Goal: Task Accomplishment & Management: Manage account settings

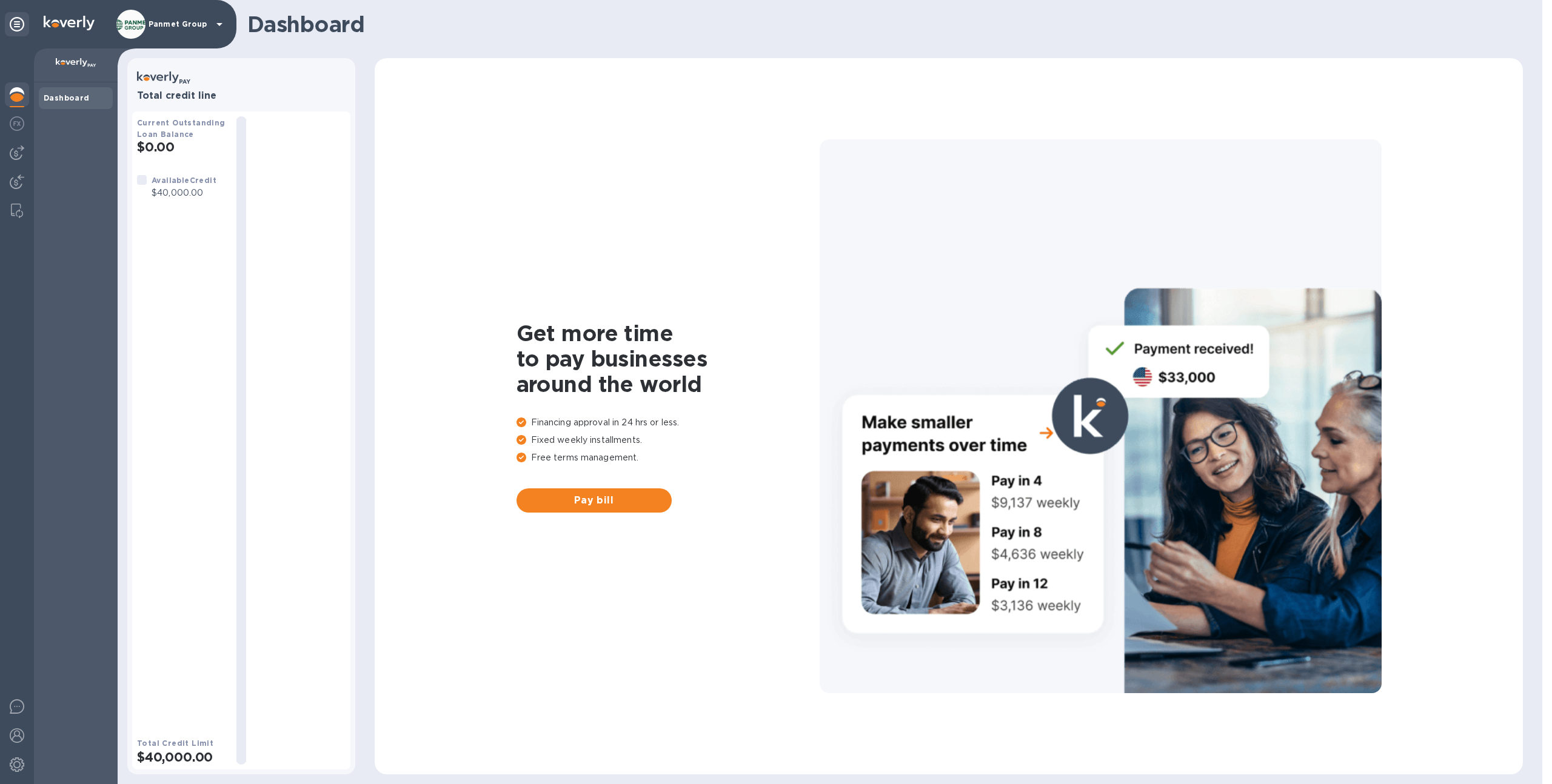
click at [131, 21] on img at bounding box center [131, 24] width 29 height 29
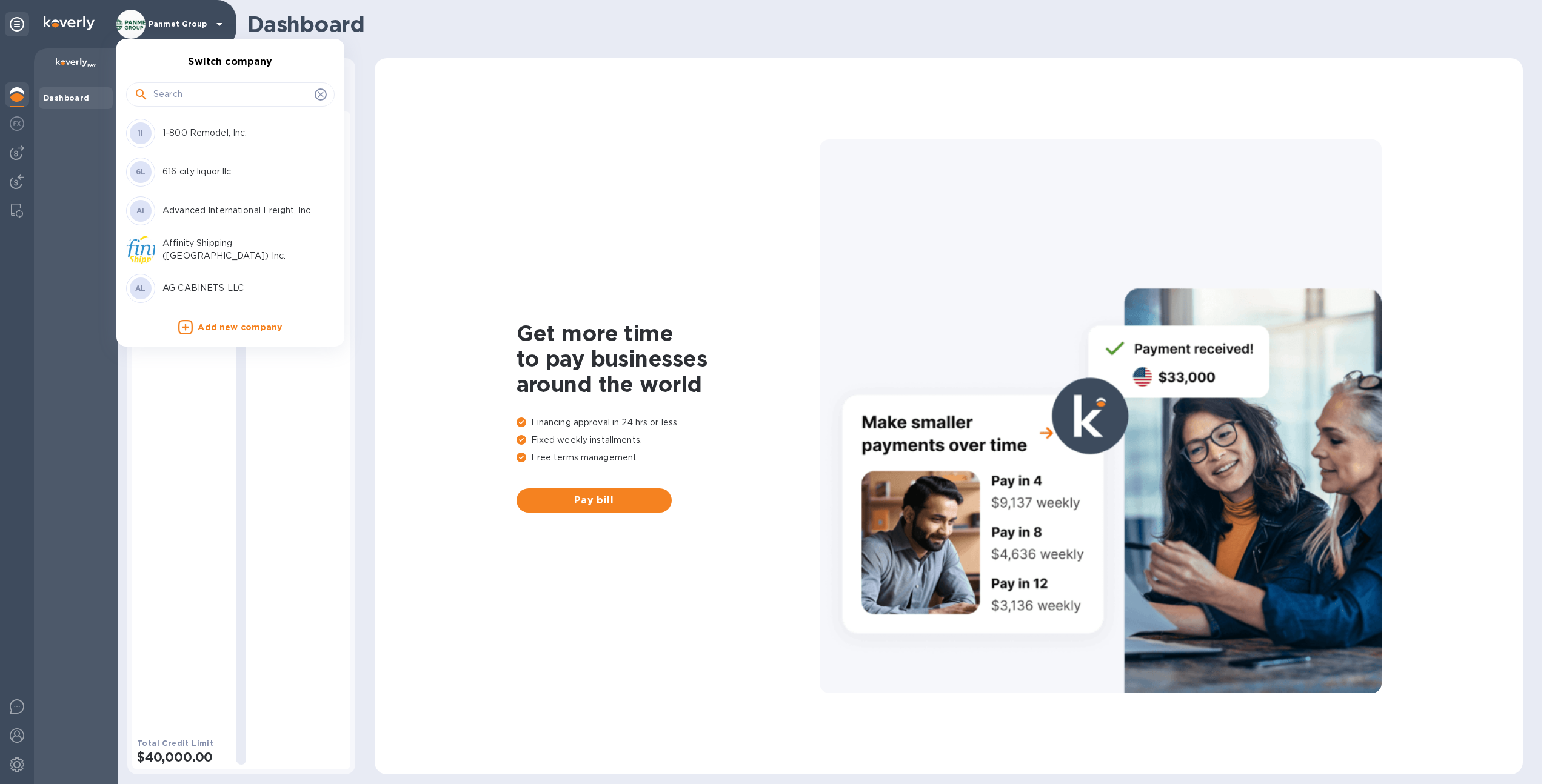
click at [83, 239] on div at bounding box center [776, 392] width 1552 height 784
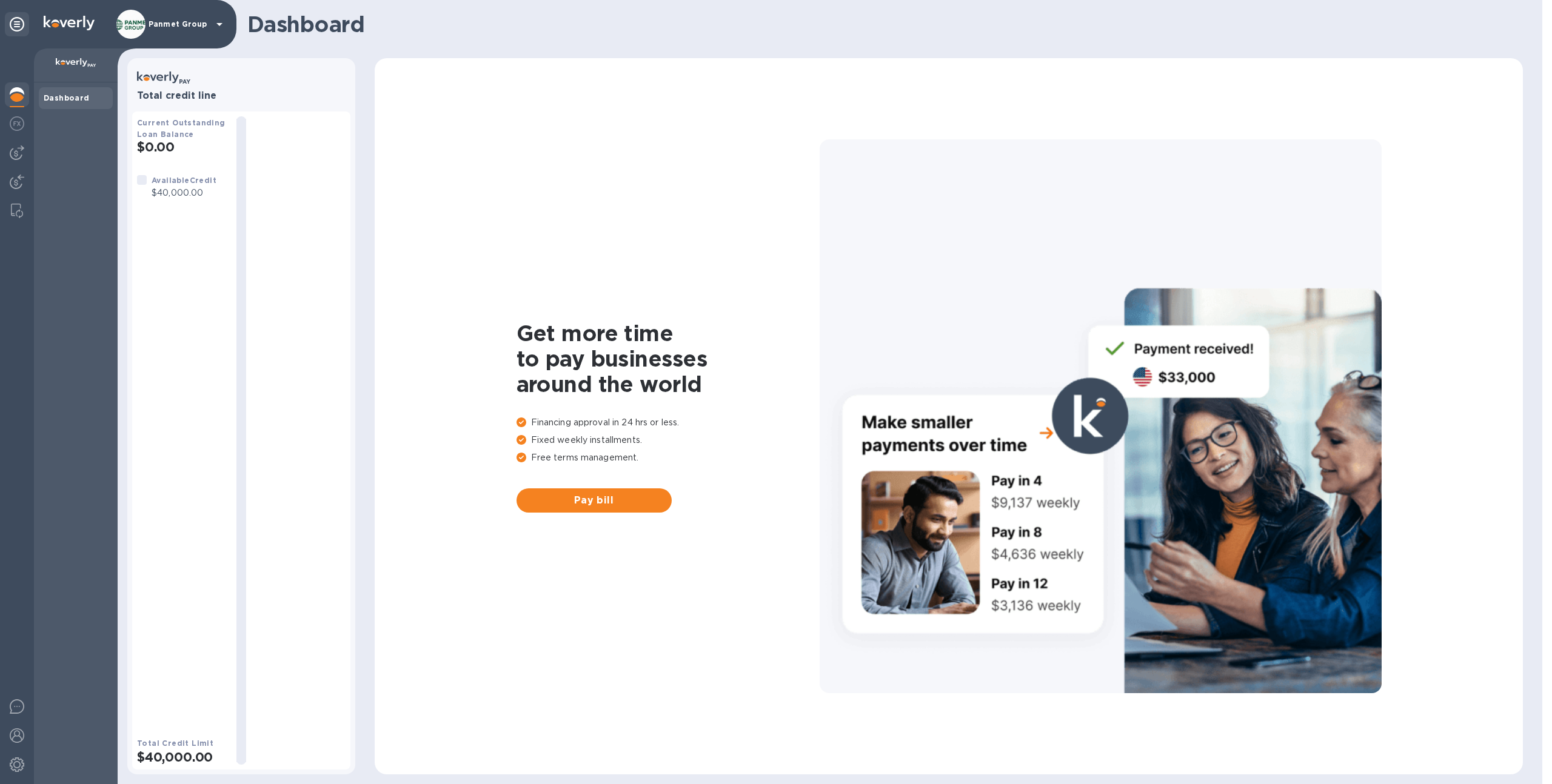
click at [155, 20] on p "Panmet Group" at bounding box center [179, 24] width 61 height 8
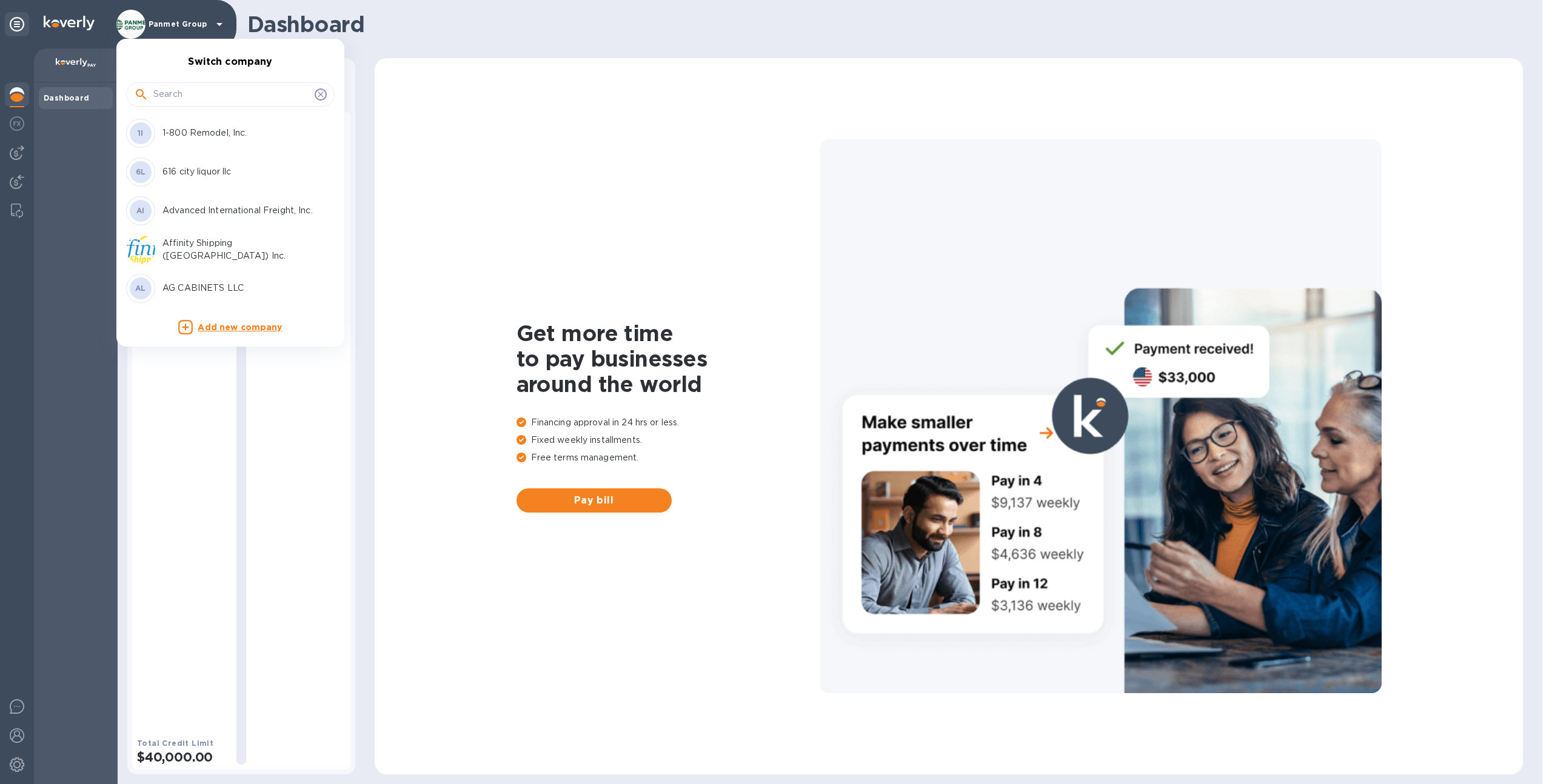
click at [192, 97] on input "text" at bounding box center [231, 94] width 156 height 18
type input "cargo"
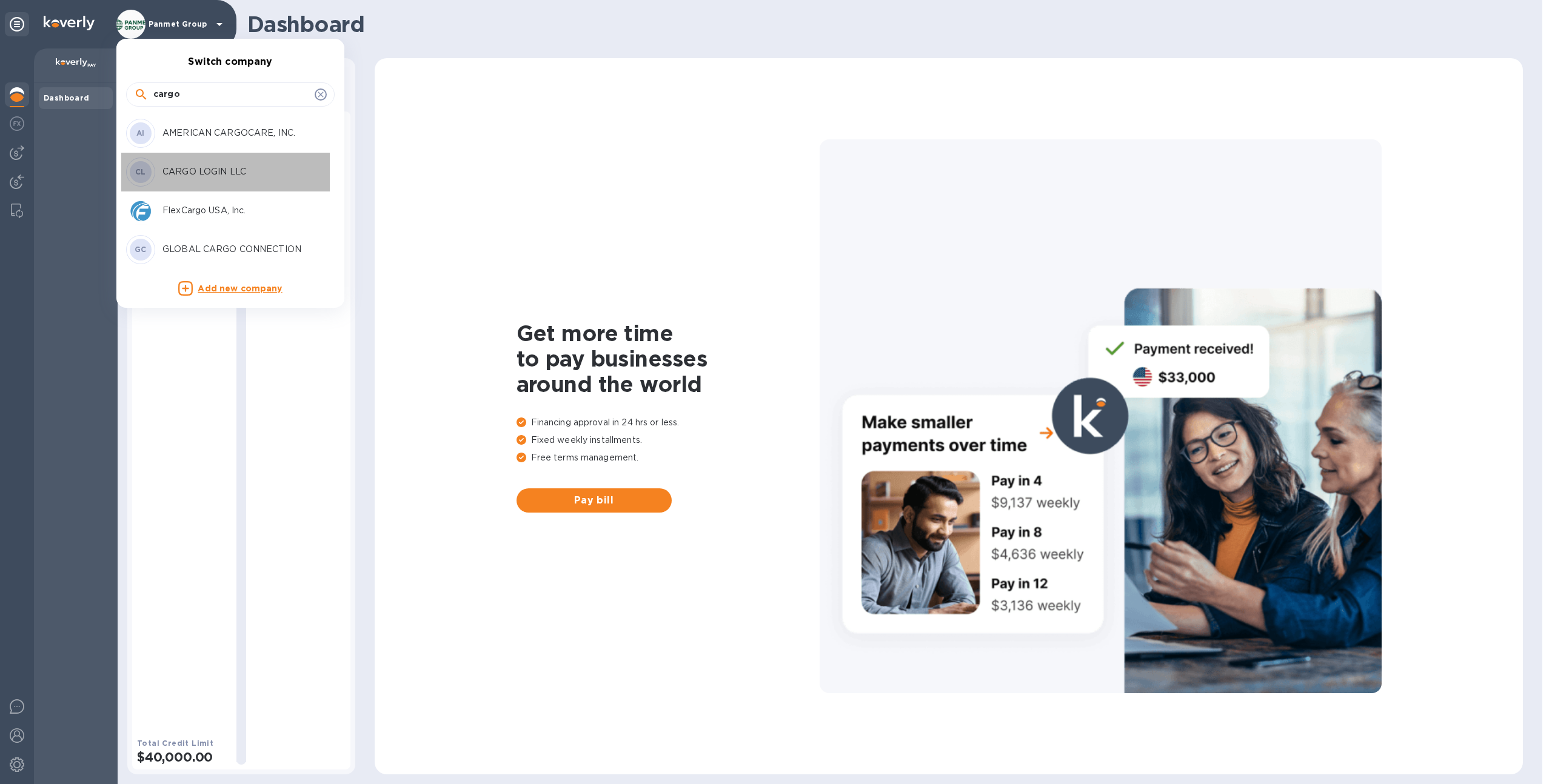
click at [194, 173] on p "CARGO LOGIN LLC" at bounding box center [239, 172] width 153 height 13
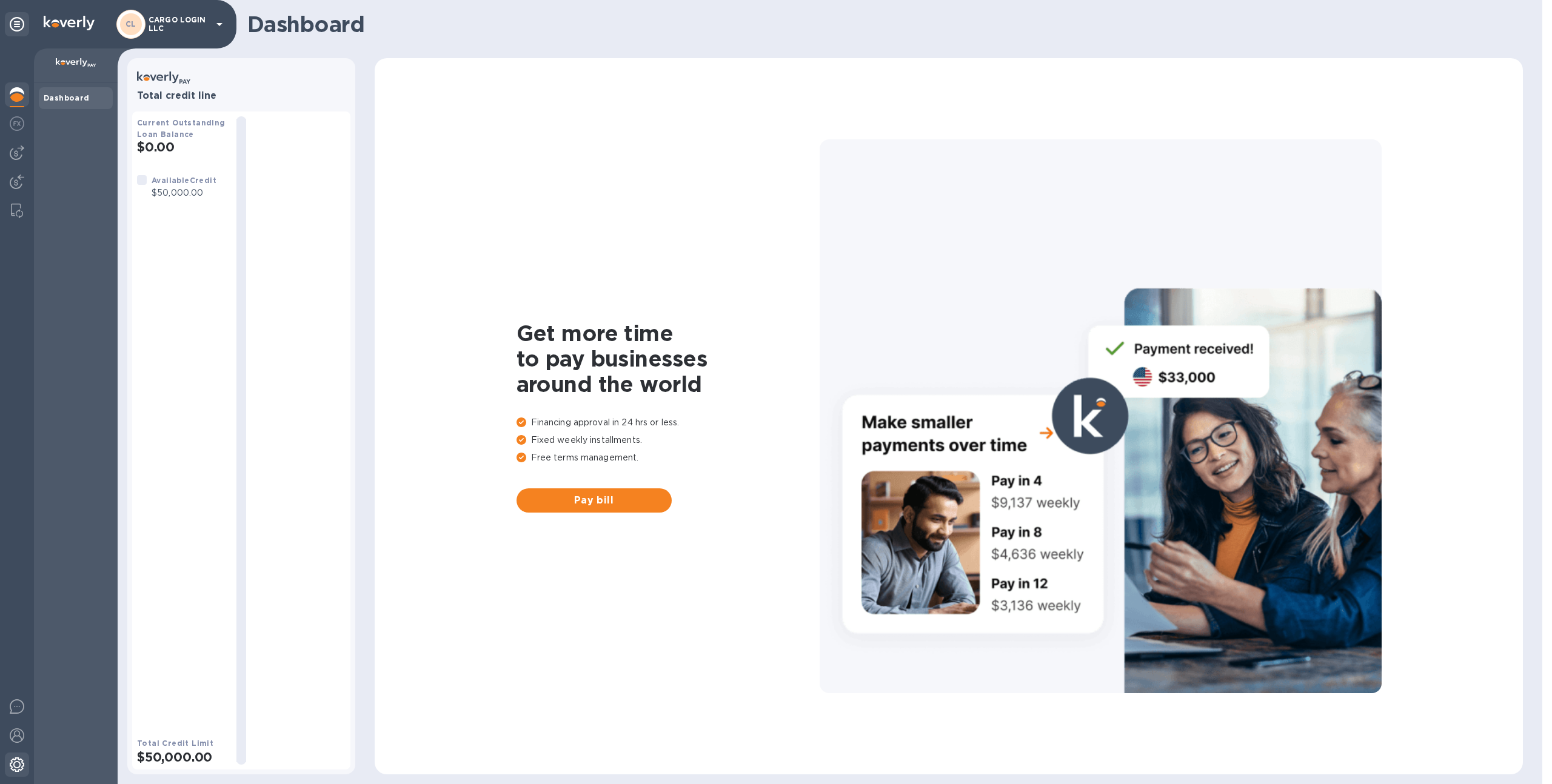
click at [14, 759] on img at bounding box center [16, 764] width 14 height 14
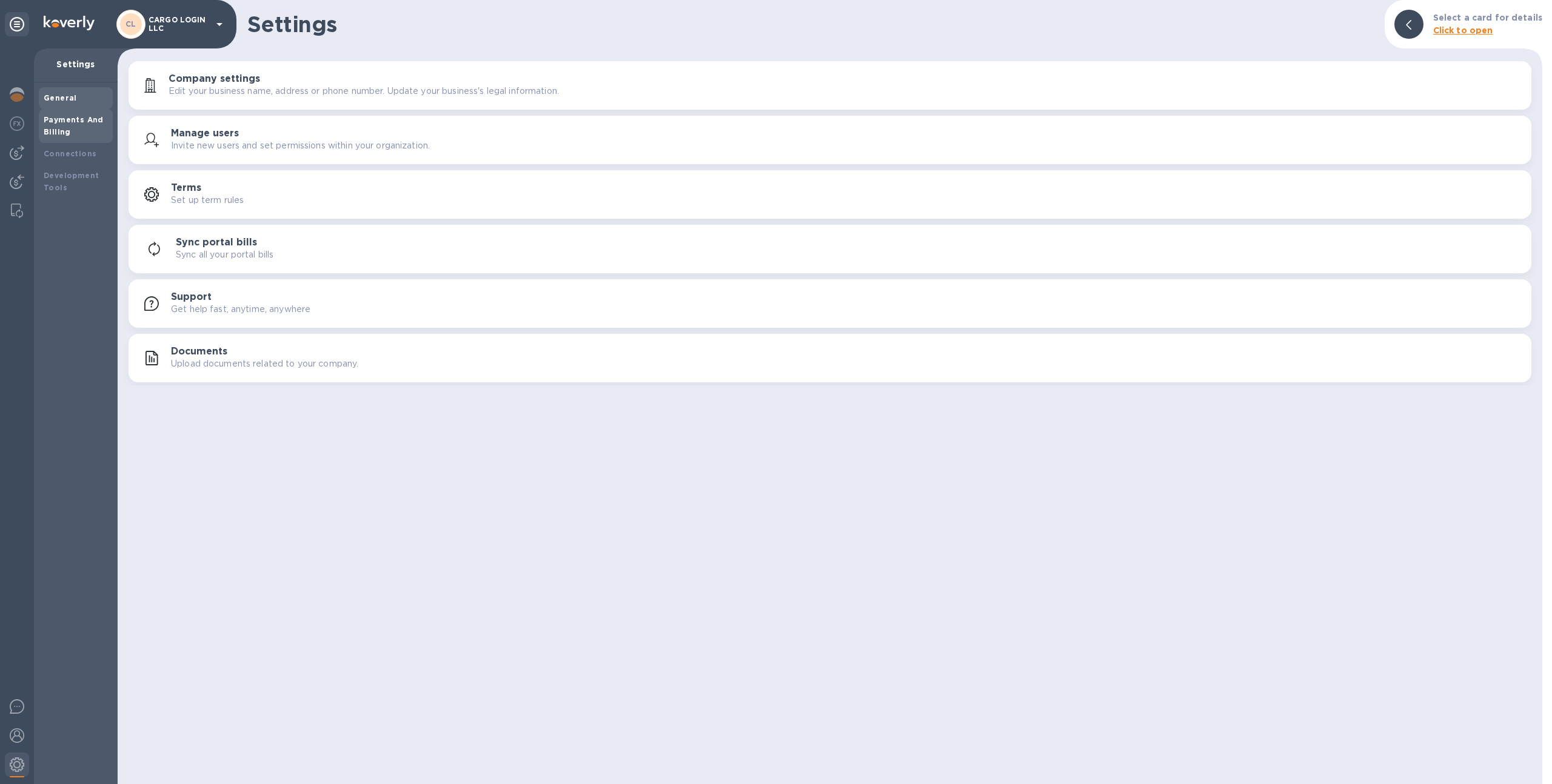
click at [82, 122] on b "Payments And Billing" at bounding box center [74, 125] width 60 height 21
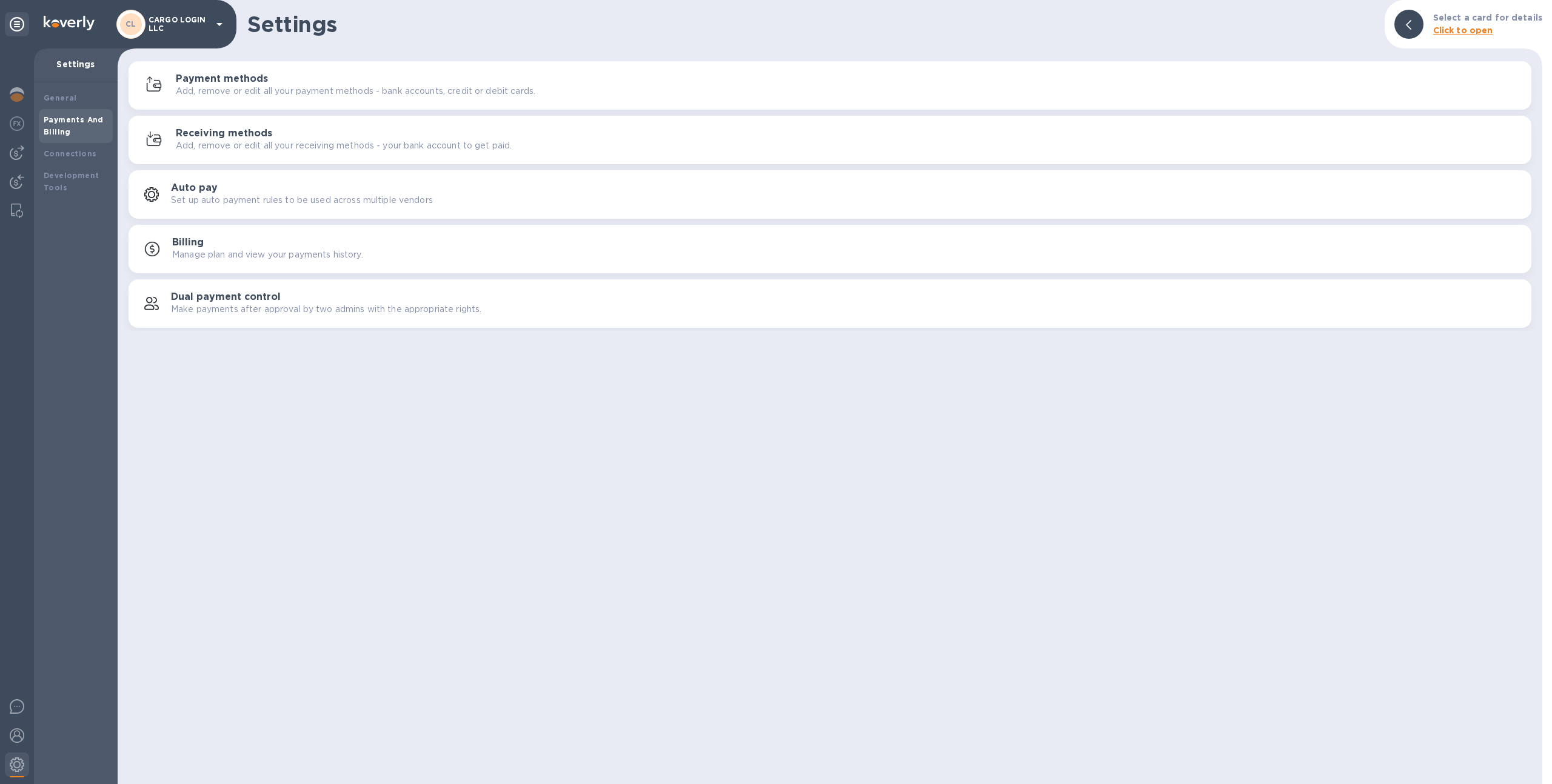
click at [238, 125] on button "Receiving methods Add, remove or edit all your receiving methods - your bank ac…" at bounding box center [829, 140] width 1403 height 48
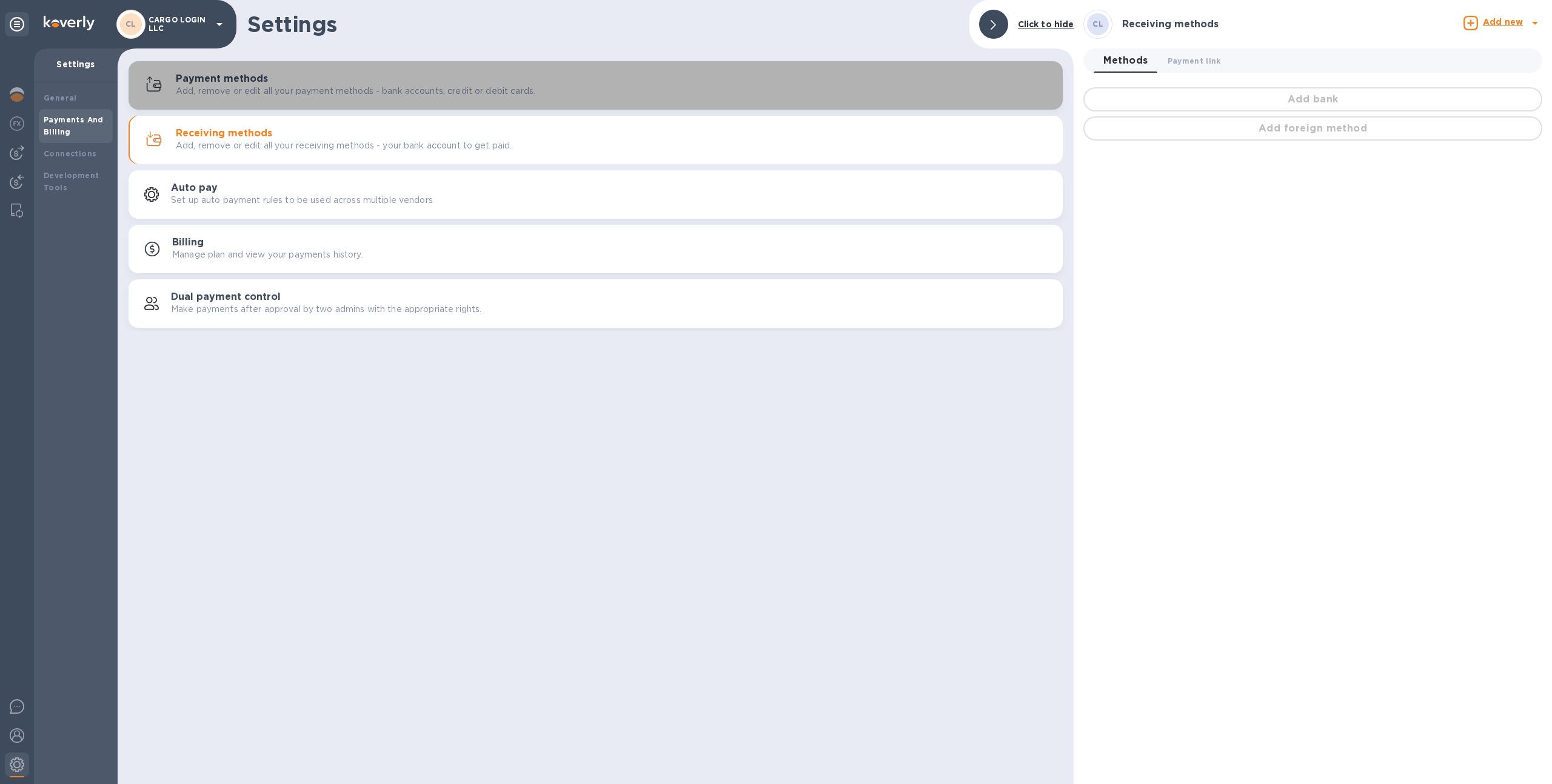
click at [524, 72] on div "Payment methods Add, remove or edit all your payment methods - bank accounts, c…" at bounding box center [595, 85] width 920 height 29
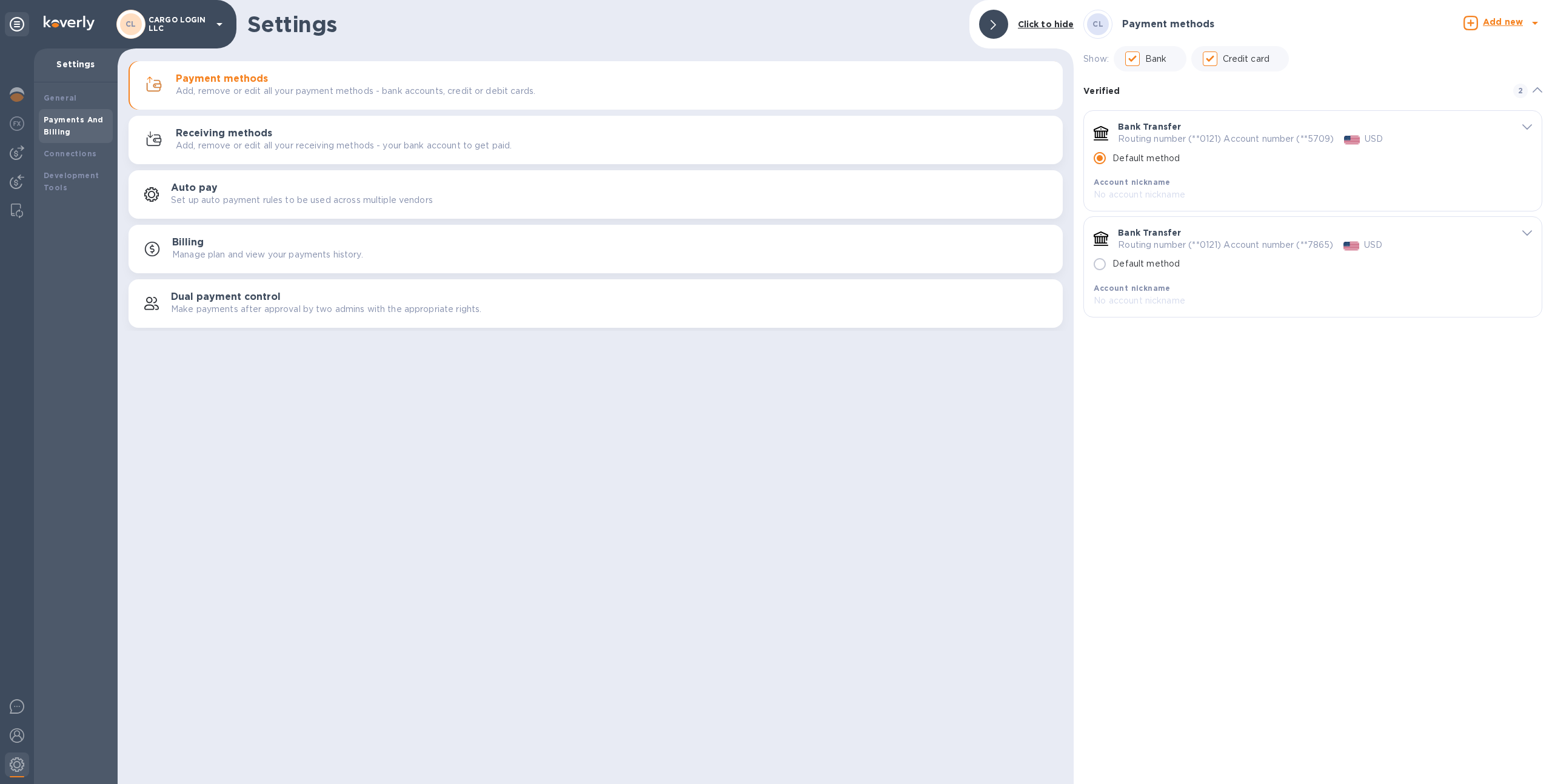
click at [1527, 232] on icon "default-method" at bounding box center [1527, 233] width 10 height 5
click at [1525, 121] on span "default-method" at bounding box center [1527, 126] width 10 height 12
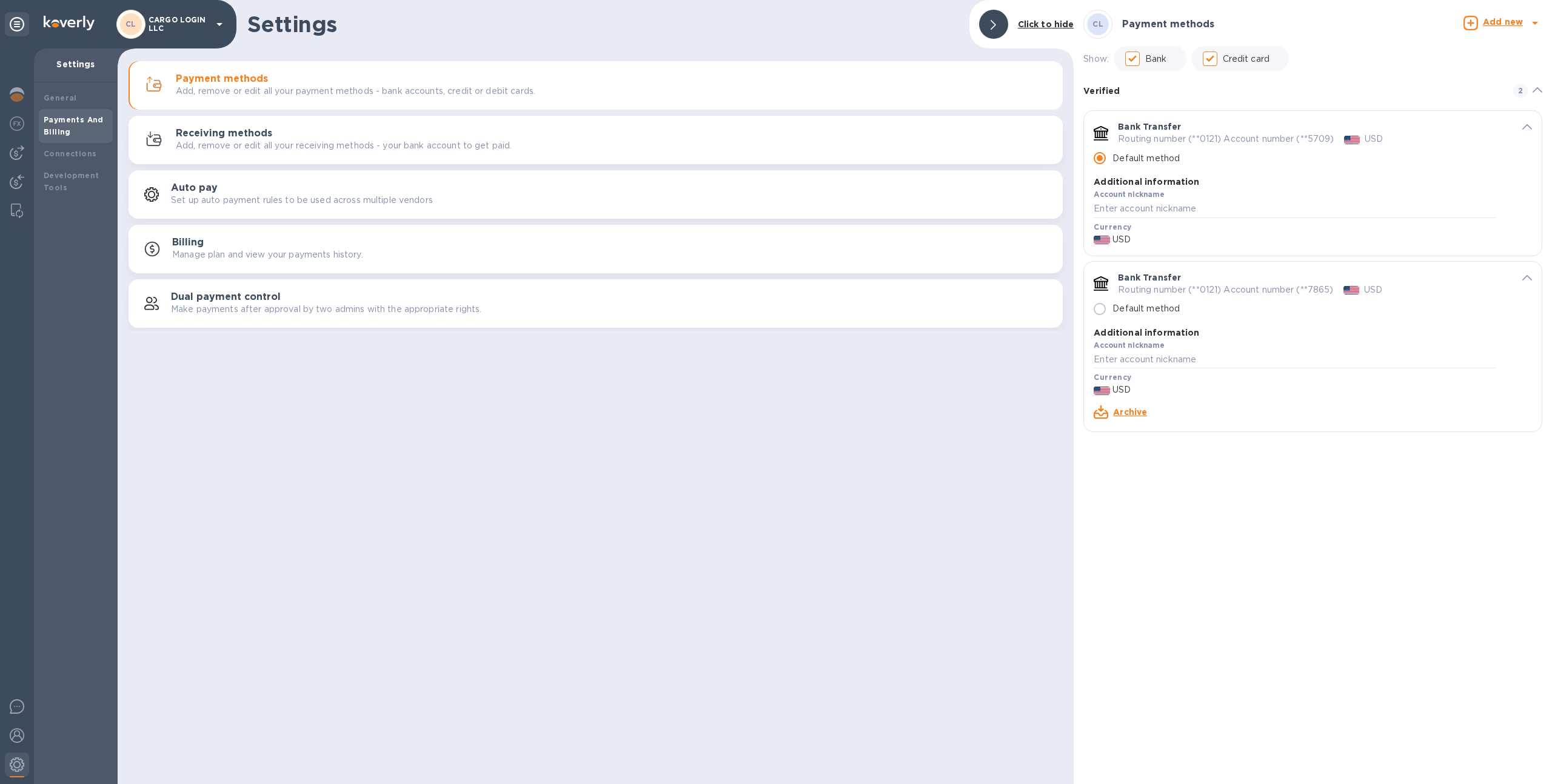
click at [1529, 125] on icon "default-method" at bounding box center [1527, 127] width 10 height 5
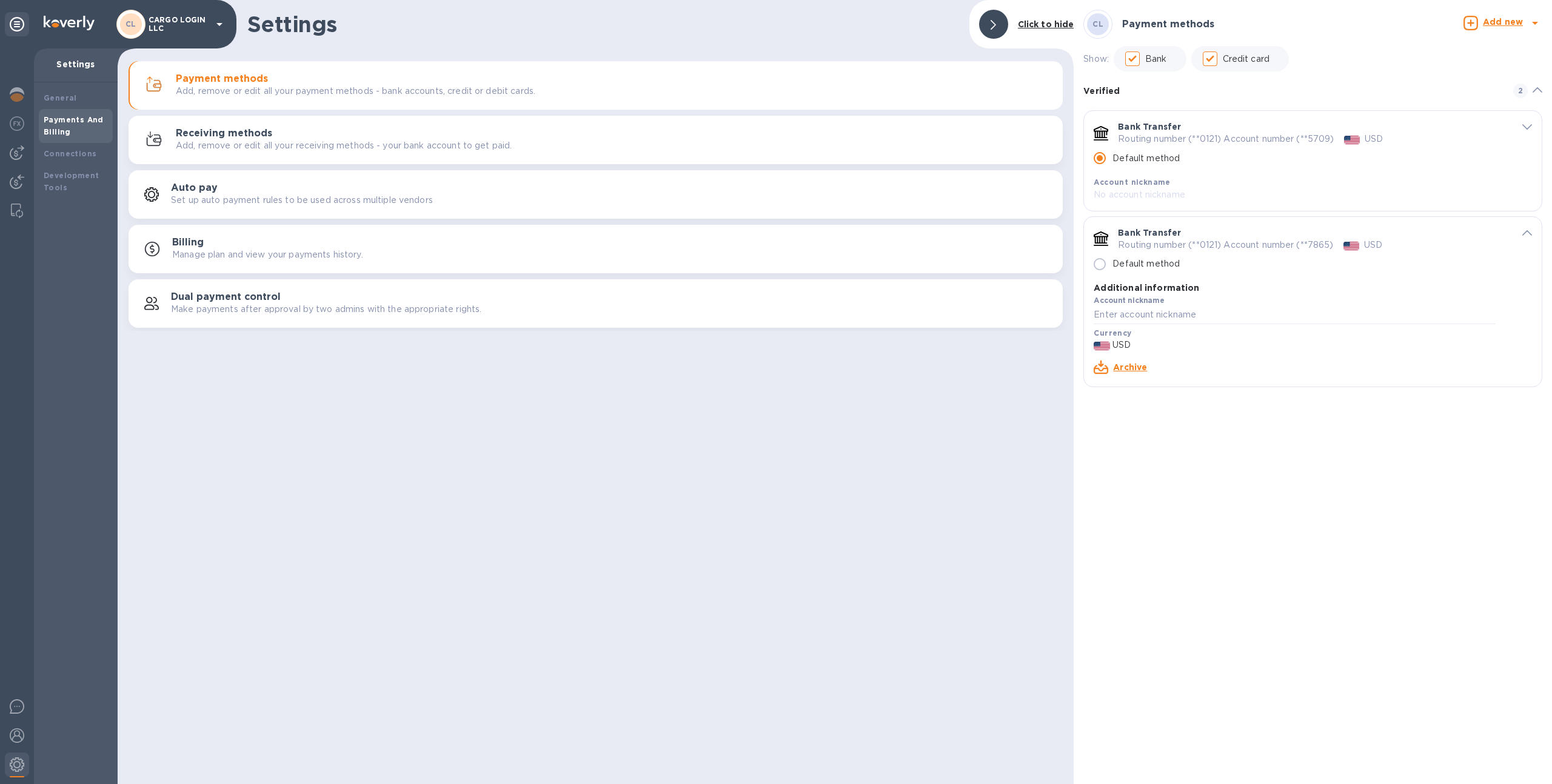
click at [1529, 125] on icon "default-method" at bounding box center [1527, 127] width 10 height 5
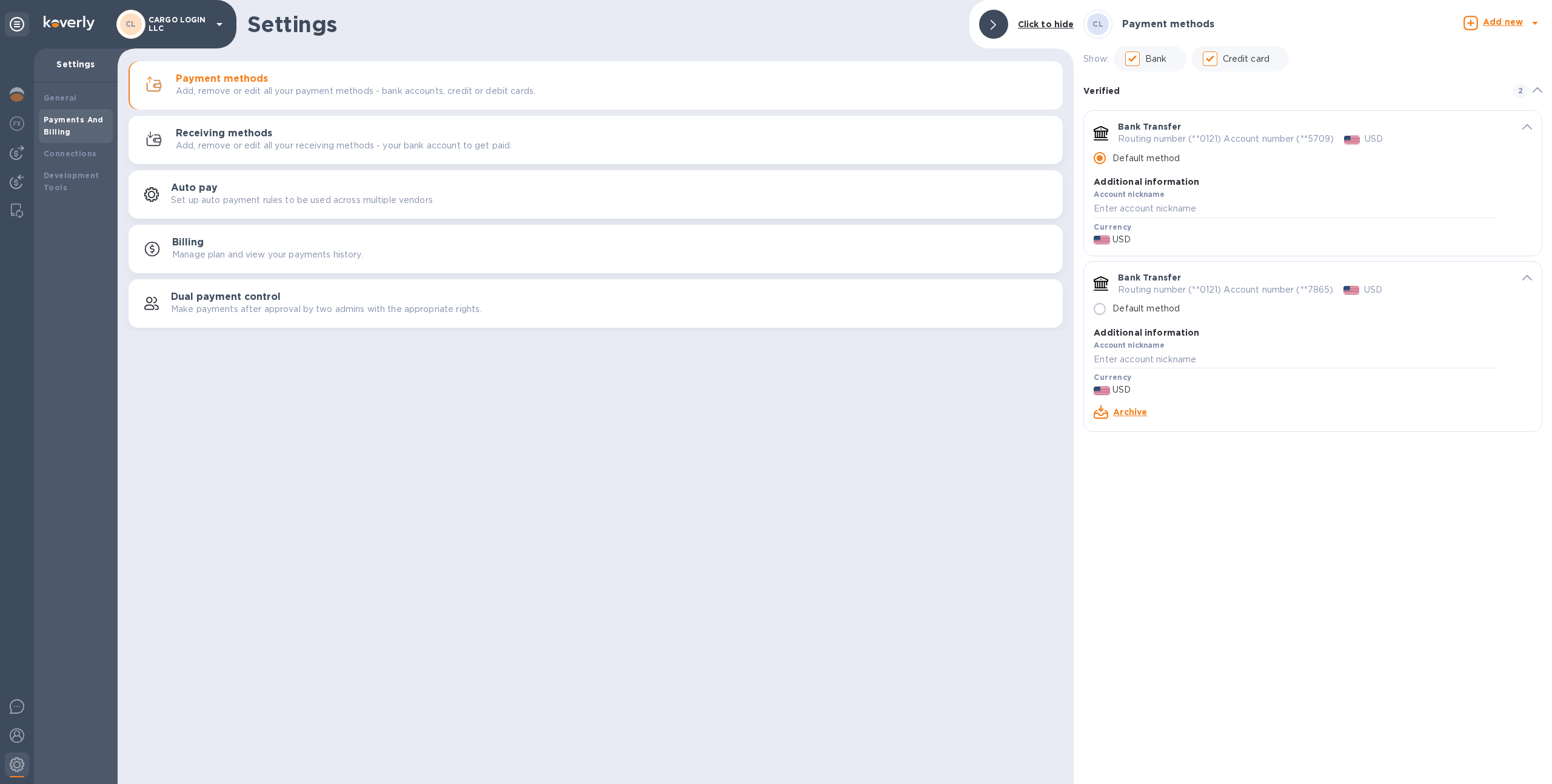
click at [1318, 139] on p "Routing number (**0121) Account number (**5709)" at bounding box center [1225, 139] width 216 height 13
drag, startPoint x: 257, startPoint y: 141, endPoint x: 319, endPoint y: 140, distance: 62.0
click at [257, 141] on p "Add, remove or edit all your receiving methods - your bank account to get paid." at bounding box center [344, 145] width 336 height 13
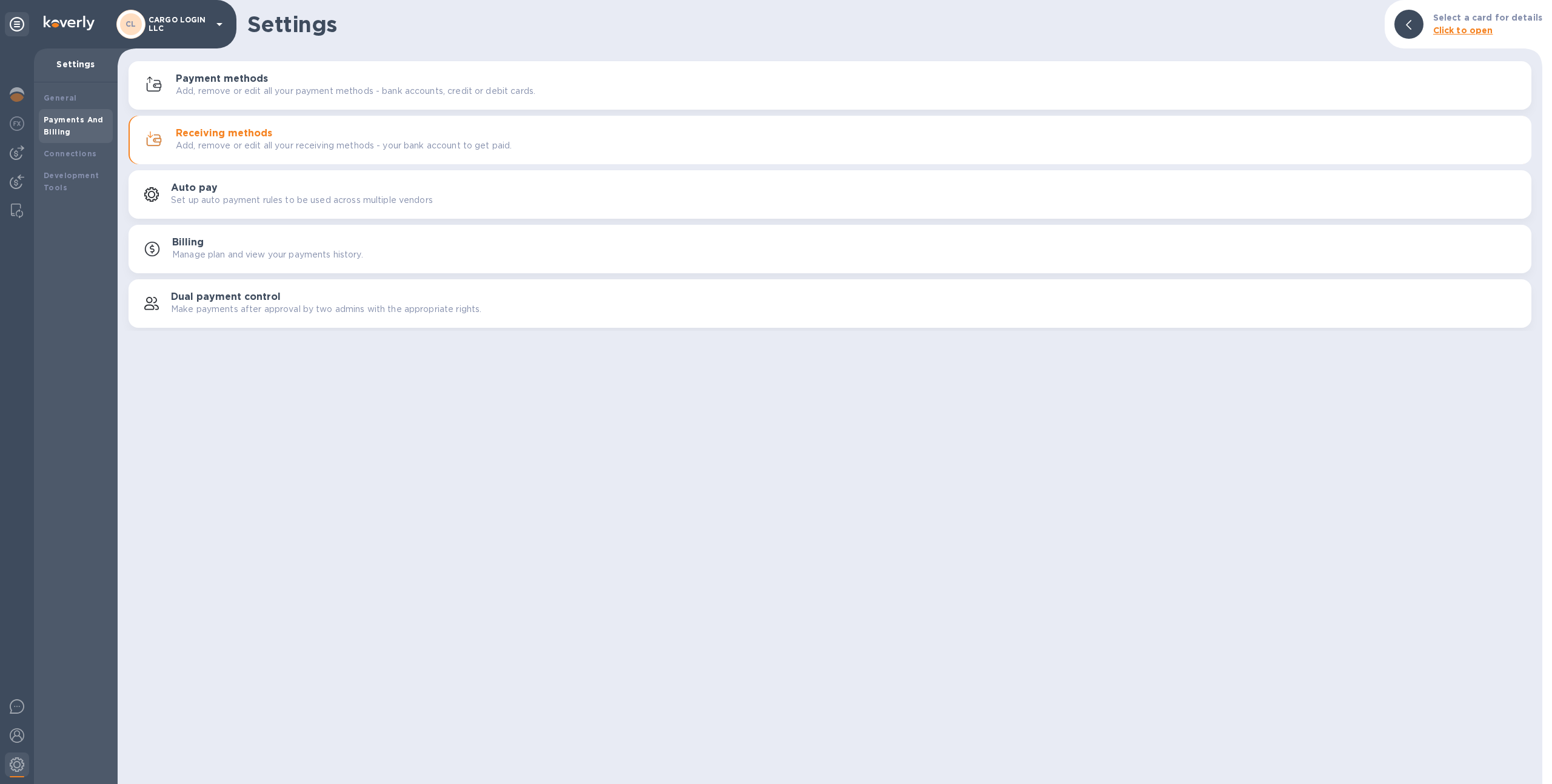
click at [222, 135] on h3 "Receiving methods" at bounding box center [224, 134] width 96 height 12
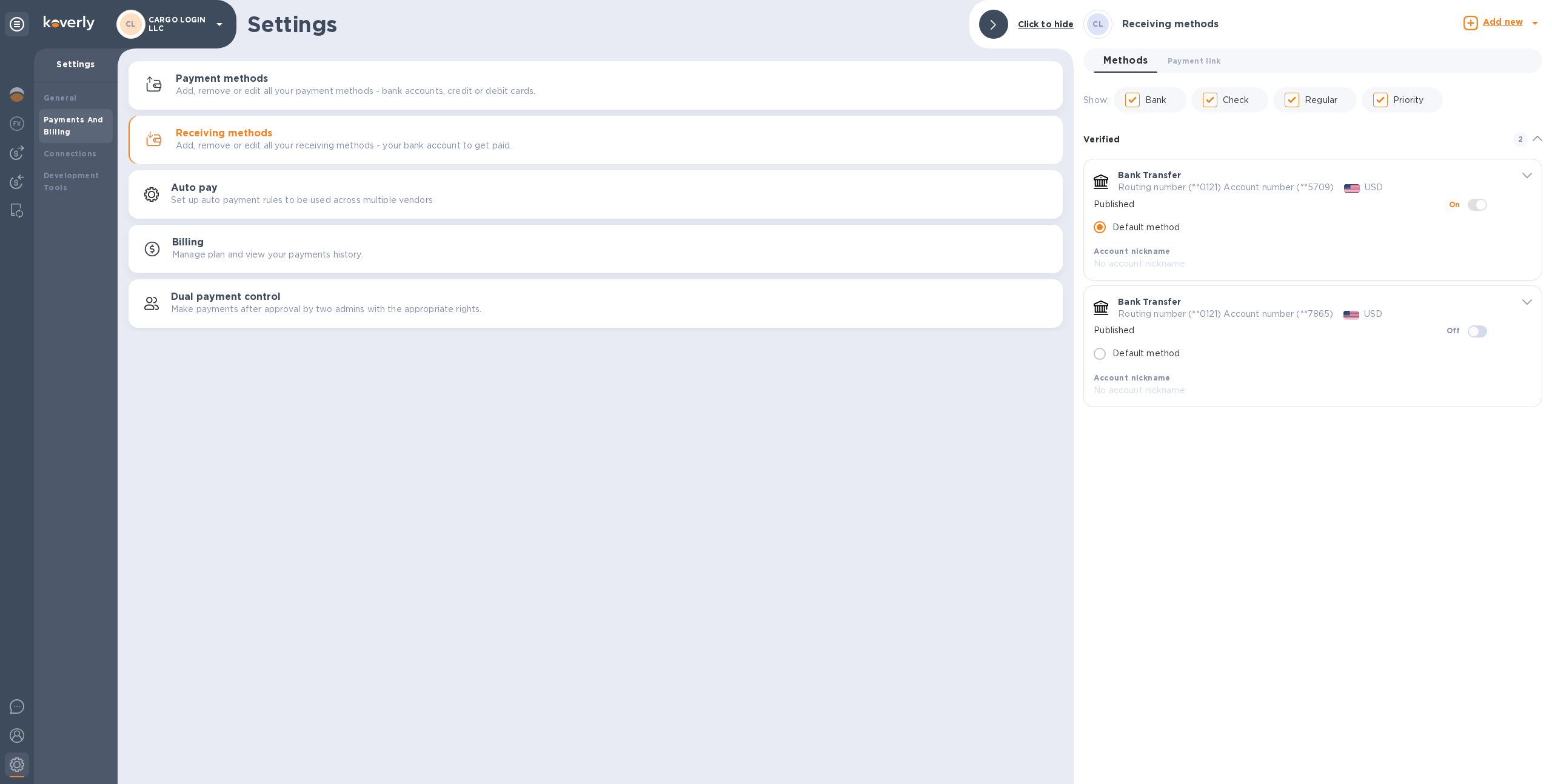
click at [456, 99] on div "Payment methods Add, remove or edit all your payment methods - bank accounts, c…" at bounding box center [595, 85] width 920 height 29
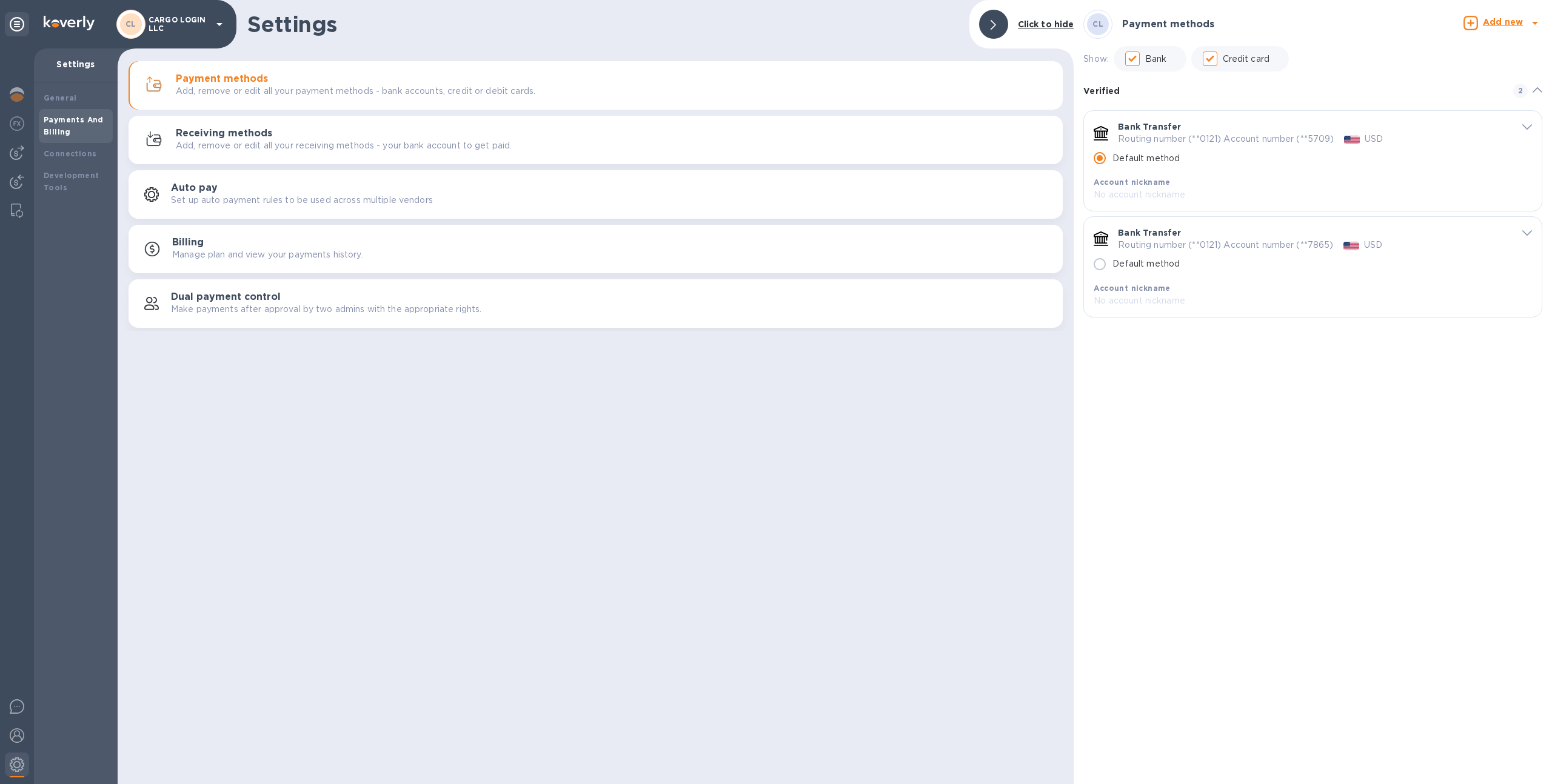
click at [472, 141] on p "Add, remove or edit all your receiving methods - your bank account to get paid." at bounding box center [344, 145] width 336 height 13
